Goal: Find specific page/section: Find specific page/section

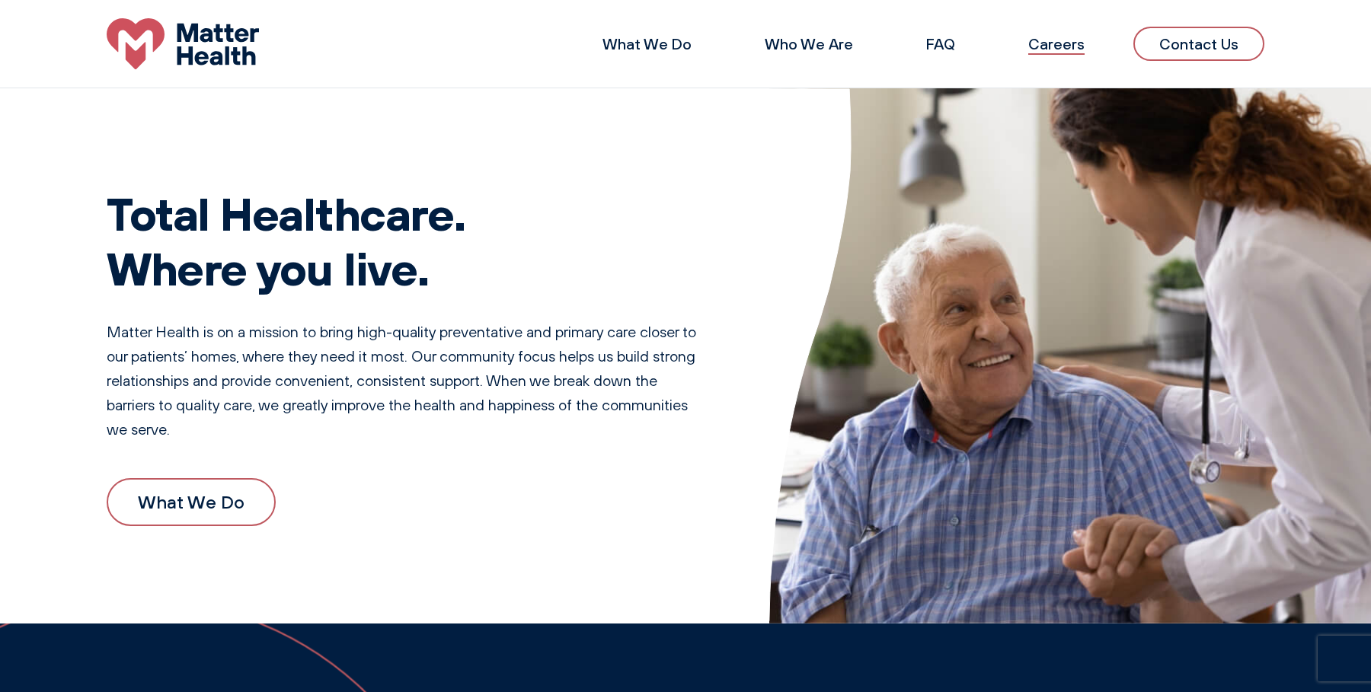
click at [1058, 42] on link "Careers" at bounding box center [1056, 43] width 56 height 19
click at [640, 39] on link "What We Do" at bounding box center [646, 43] width 89 height 19
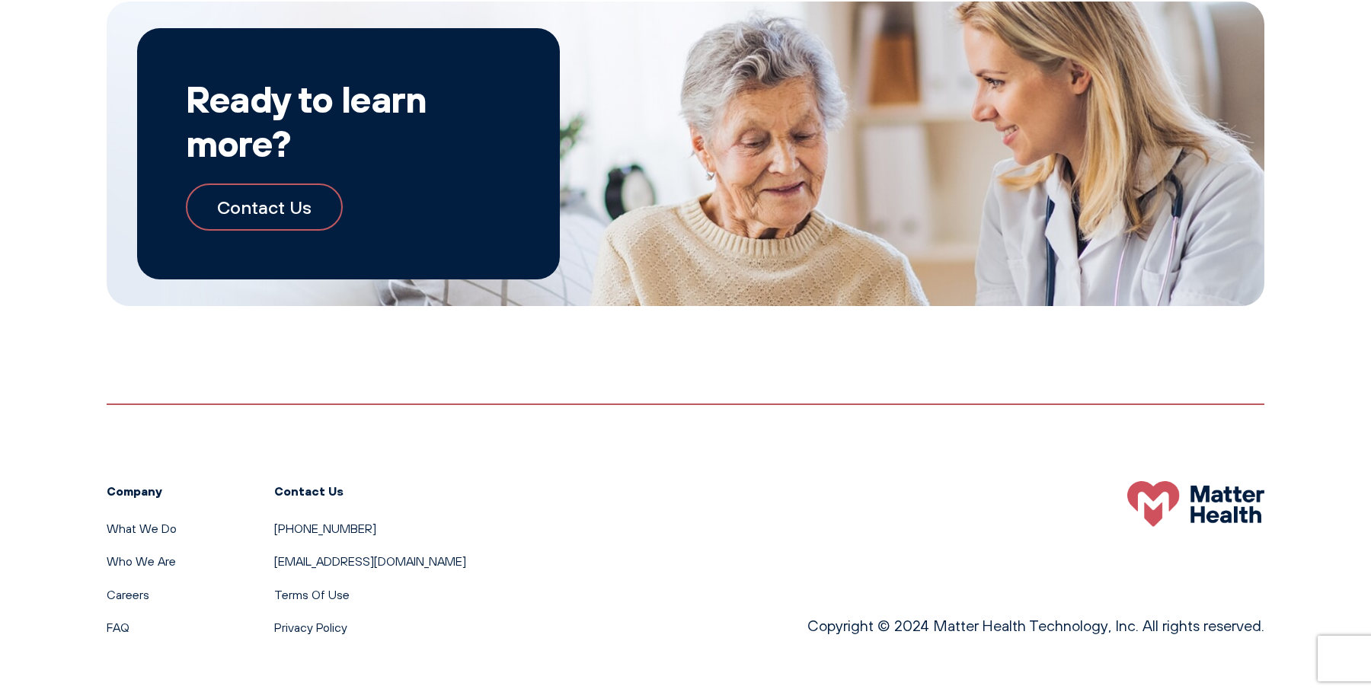
scroll to position [1642, 0]
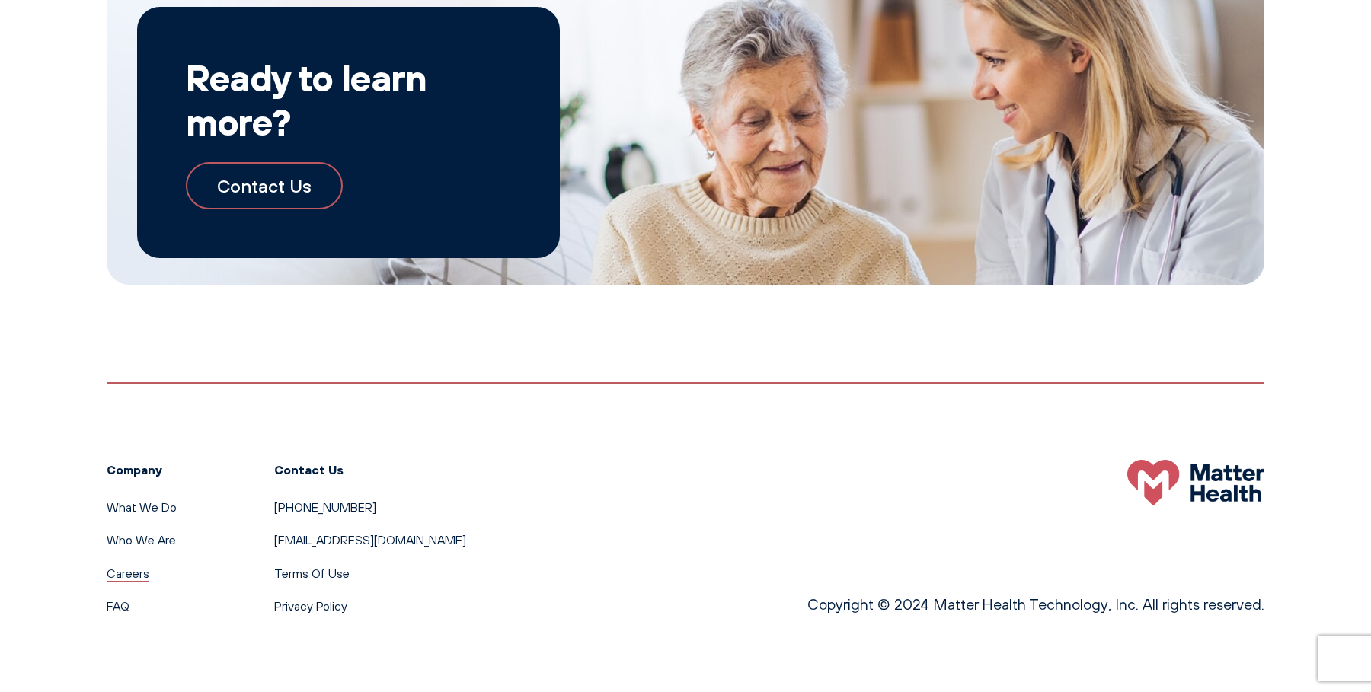
click at [129, 572] on link "Careers" at bounding box center [128, 573] width 43 height 15
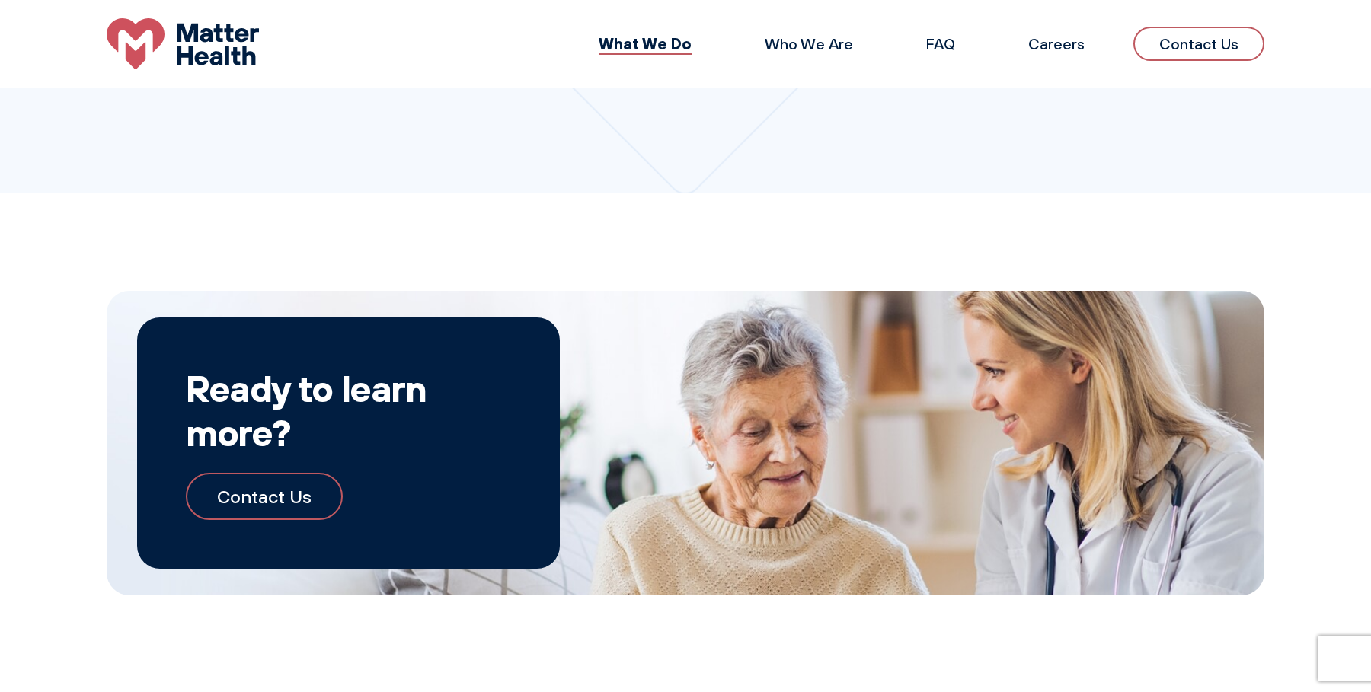
scroll to position [1075, 0]
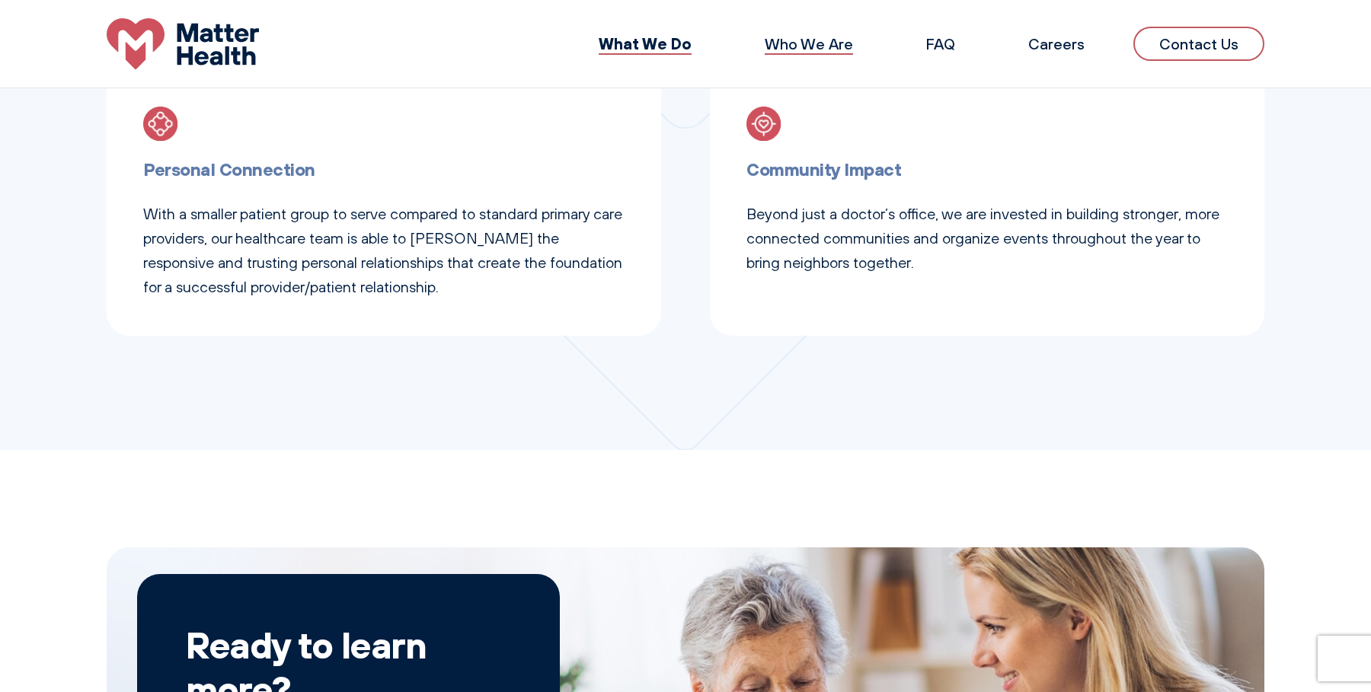
click at [779, 37] on link "Who We Are" at bounding box center [808, 43] width 88 height 19
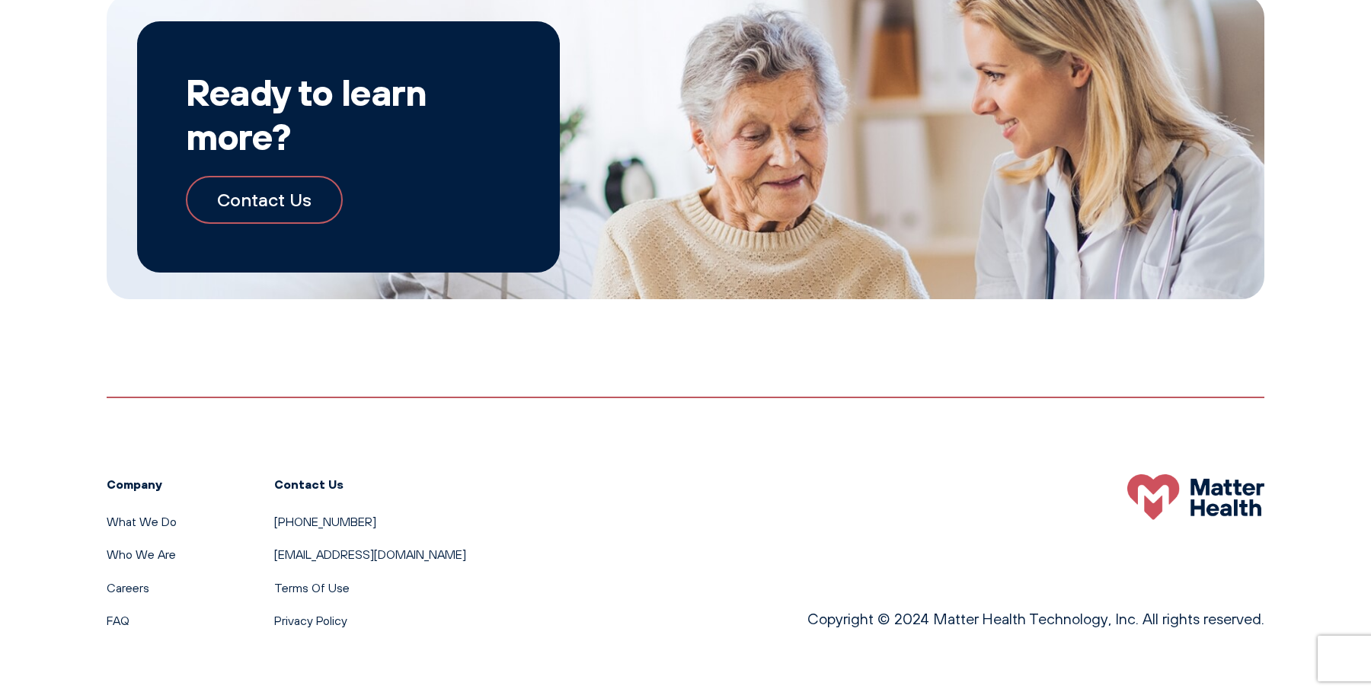
scroll to position [1713, 0]
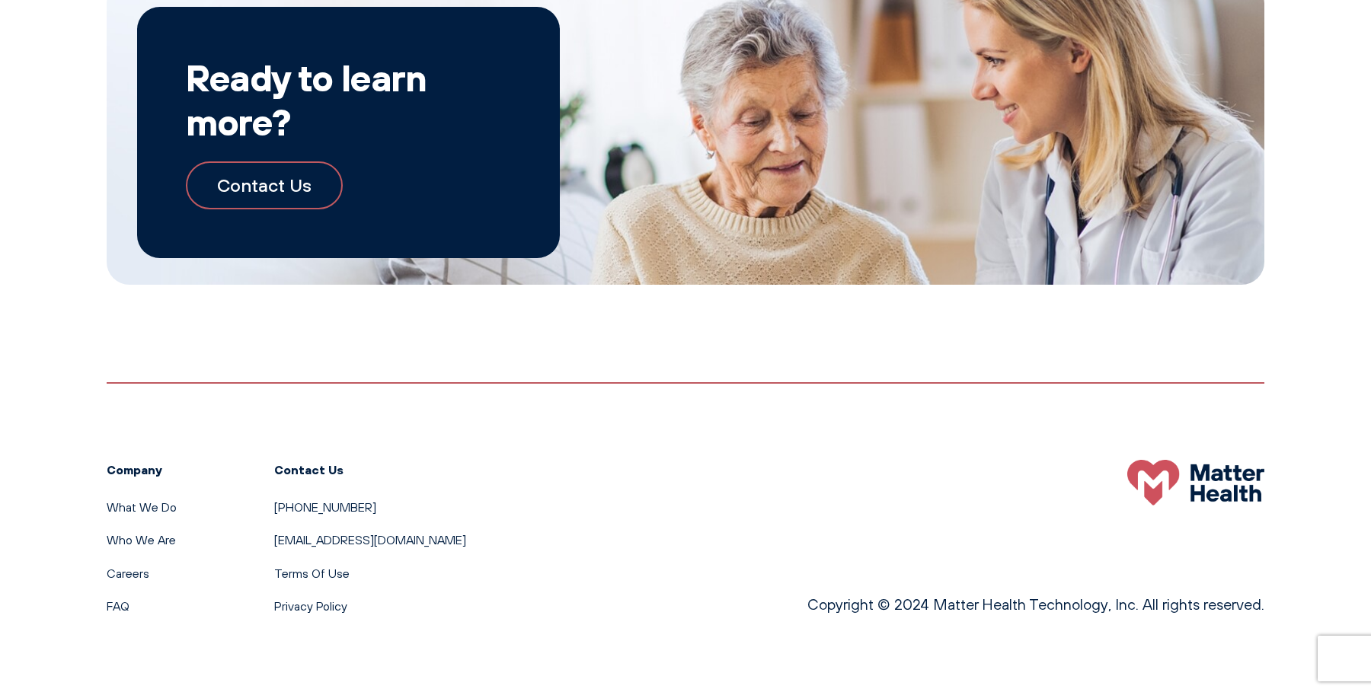
click at [257, 176] on link "Contact Us" at bounding box center [264, 184] width 157 height 47
